Goal: Transaction & Acquisition: Purchase product/service

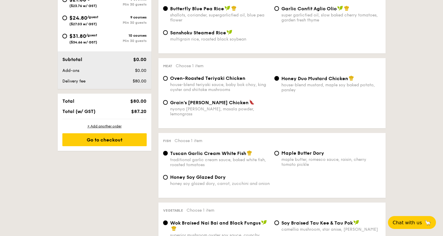
scroll to position [262, 0]
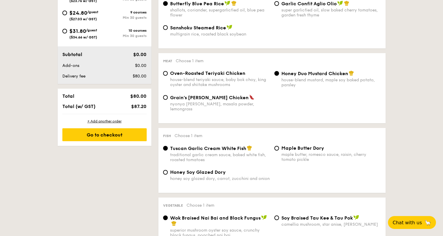
click at [427, 135] on div "1 - Select menu 2 - Select items 3 - Check out Order 1 Classic Buffet $18.80 /g…" at bounding box center [221, 234] width 443 height 736
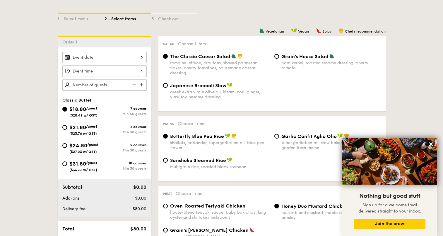
scroll to position [116, 0]
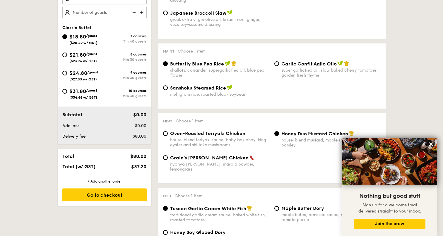
scroll to position [204, 0]
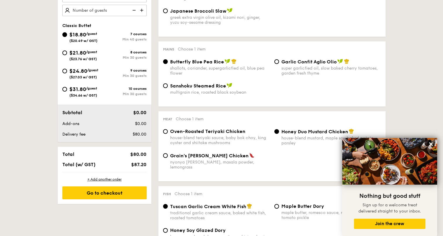
click at [65, 56] on div "$21.80 /guest ($23.76 w/ GST)" at bounding box center [83, 55] width 42 height 12
click at [65, 55] on input "$21.80 /guest ($23.76 w/ GST) 8 courses Min 30 guests" at bounding box center [64, 52] width 5 height 5
radio input "true"
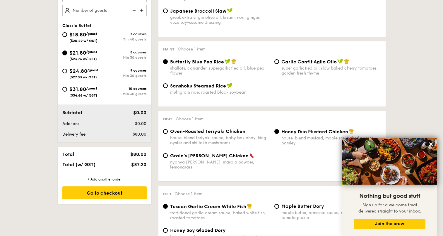
radio input "true"
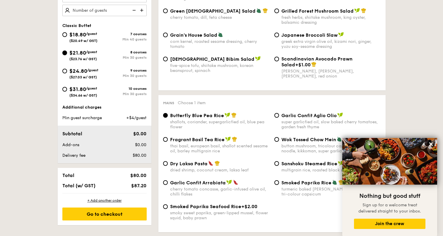
click at [65, 54] on input "$21.80 /guest ($23.76 w/ GST) 8 courses Min 30 guests" at bounding box center [64, 52] width 5 height 5
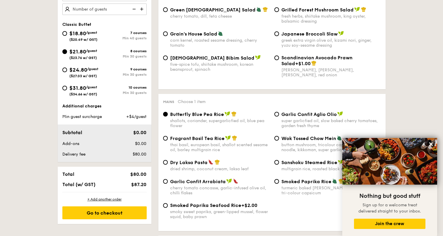
scroll to position [232, 0]
